Goal: Download file/media

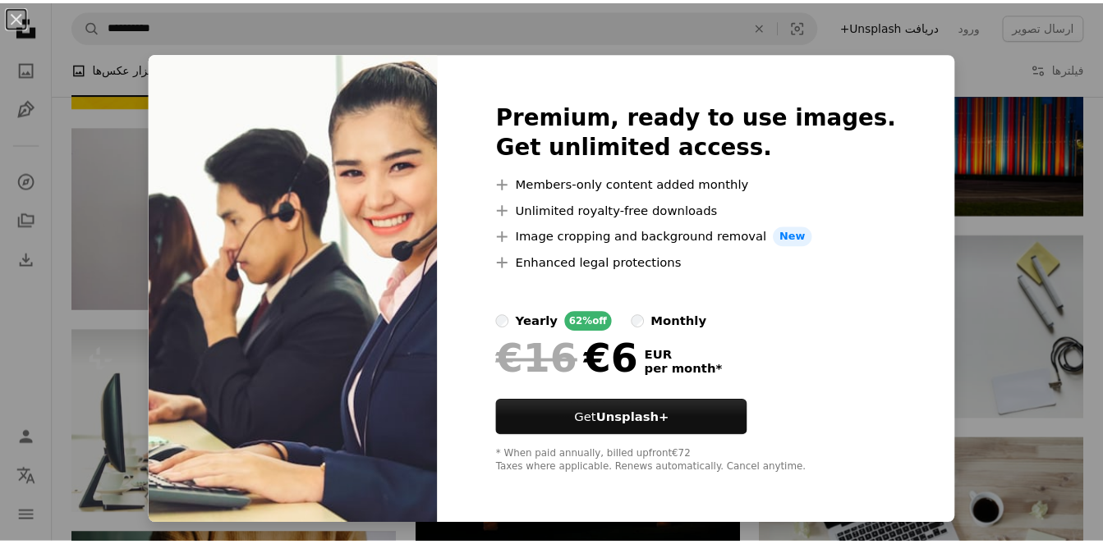
scroll to position [6272, 0]
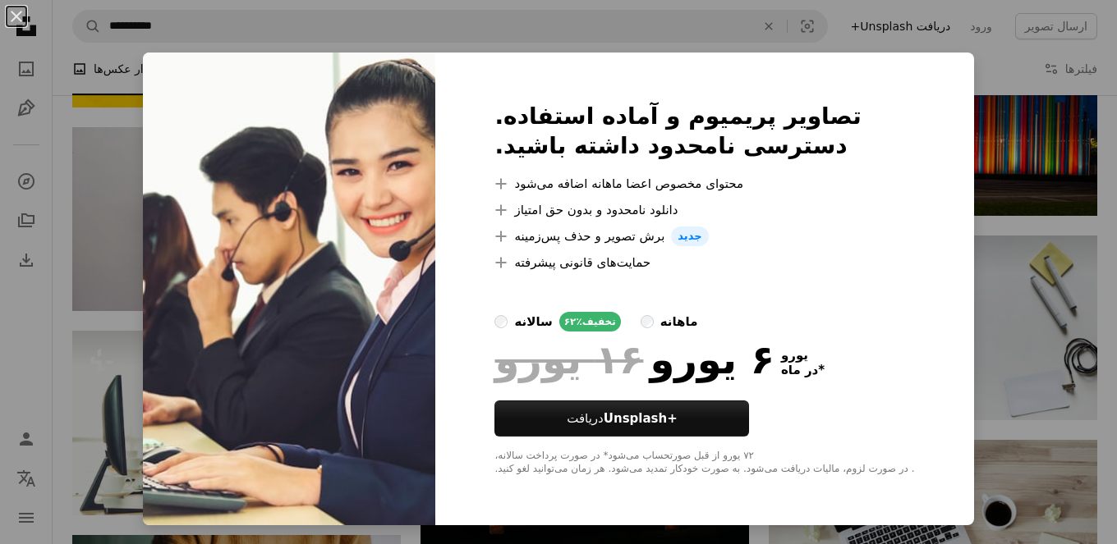
drag, startPoint x: 429, startPoint y: 328, endPoint x: 411, endPoint y: 312, distance: 23.3
click at [411, 312] on img at bounding box center [289, 289] width 292 height 473
click at [785, 33] on div "An X shape تصاویر پریمیوم و آماده استفاده. دسترسی نامحدود داشته باشید. A plus s…" at bounding box center [558, 272] width 1117 height 544
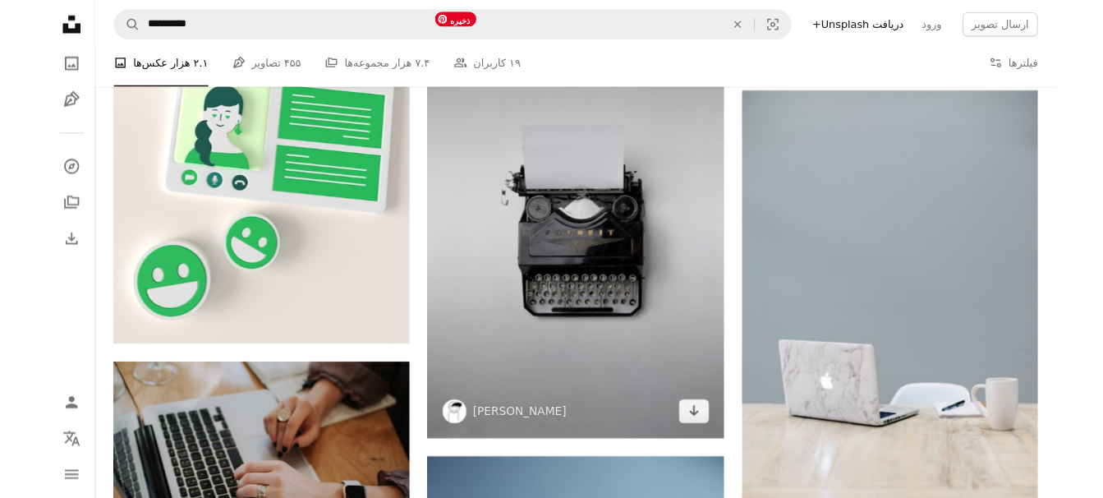
scroll to position [7011, 0]
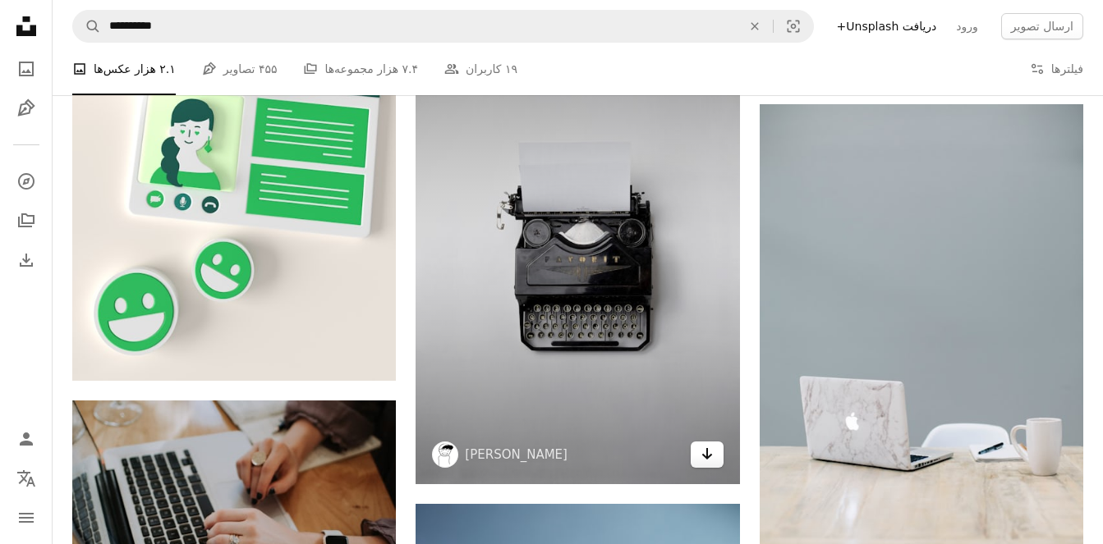
click at [711, 460] on icon "Arrow pointing down" at bounding box center [707, 454] width 13 height 20
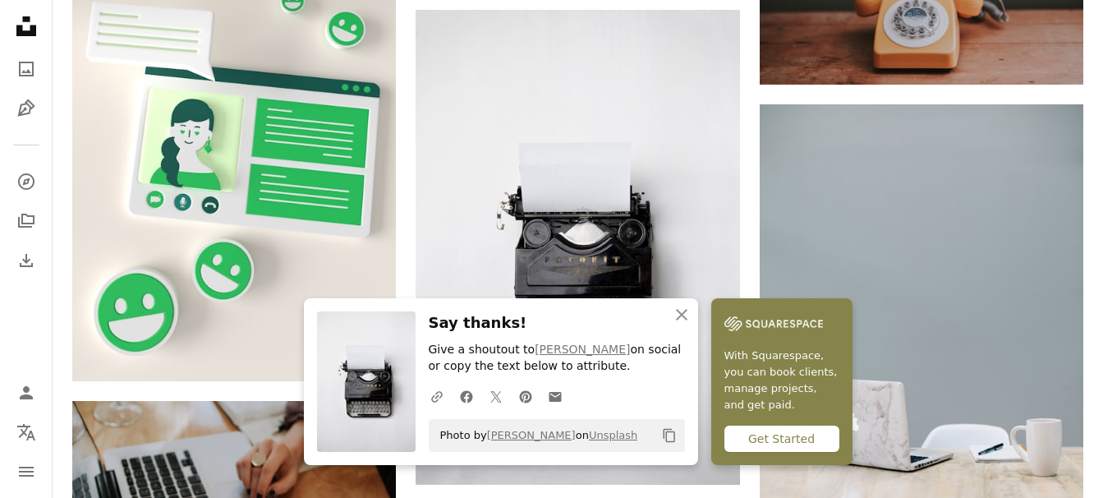
scroll to position [7093, 0]
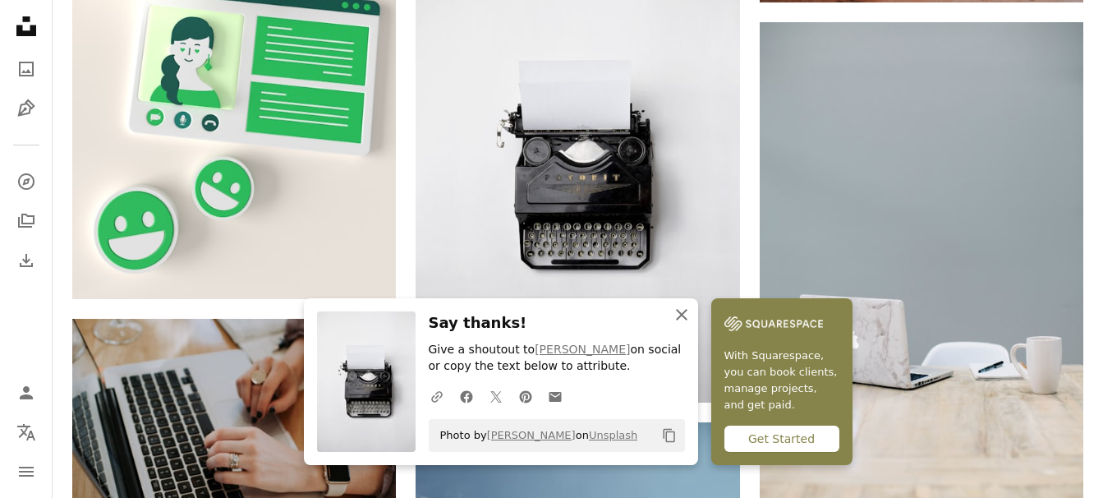
click at [680, 312] on icon "button" at bounding box center [681, 314] width 11 height 11
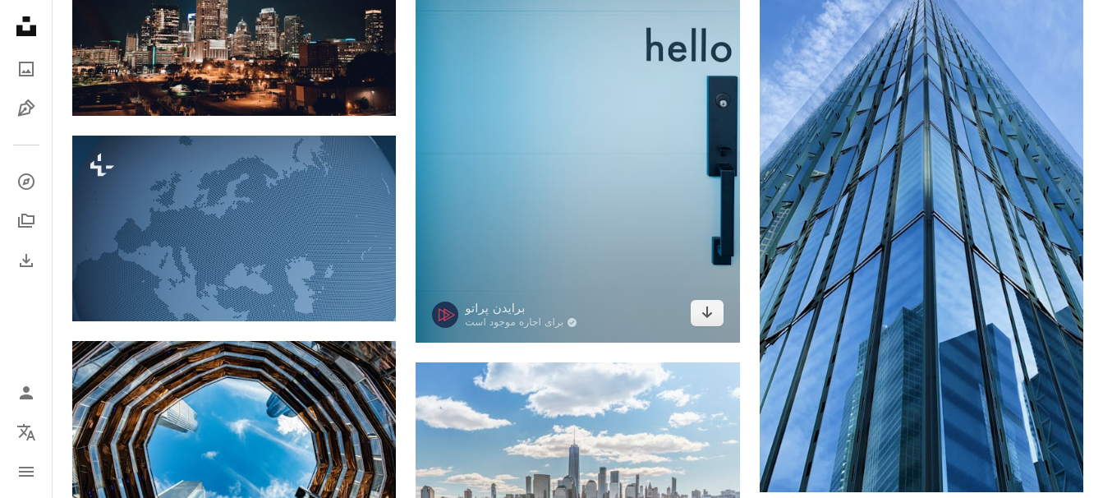
scroll to position [9064, 0]
